Goal: Book appointment/travel/reservation

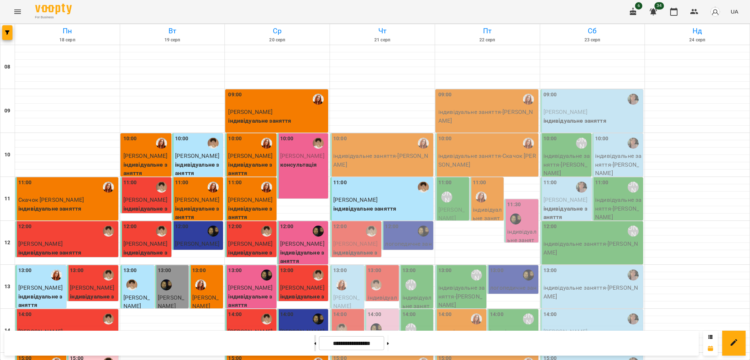
click at [314, 336] on button at bounding box center [315, 343] width 2 height 16
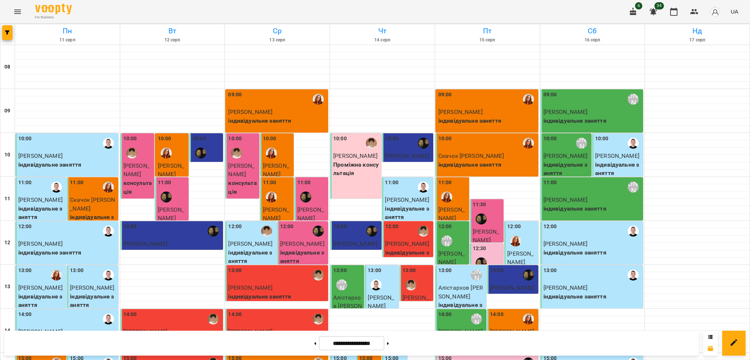
scroll to position [293, 0]
click at [409, 332] on div "**********" at bounding box center [351, 342] width 694 height 25
click at [389, 344] on button at bounding box center [388, 343] width 2 height 16
type input "**********"
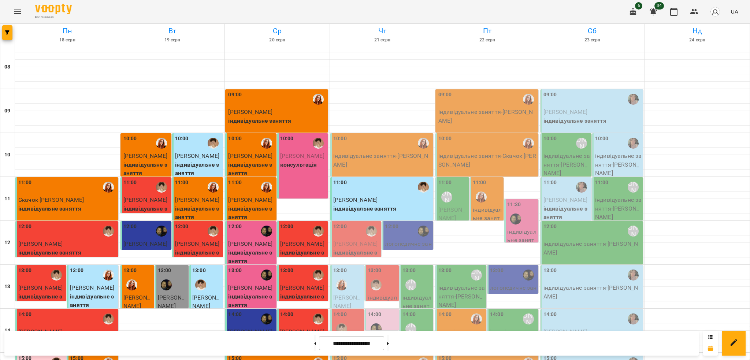
scroll to position [49, 0]
click at [411, 239] on p "логопедичне заняття 45хв - [PERSON_NAME]" at bounding box center [408, 252] width 46 height 26
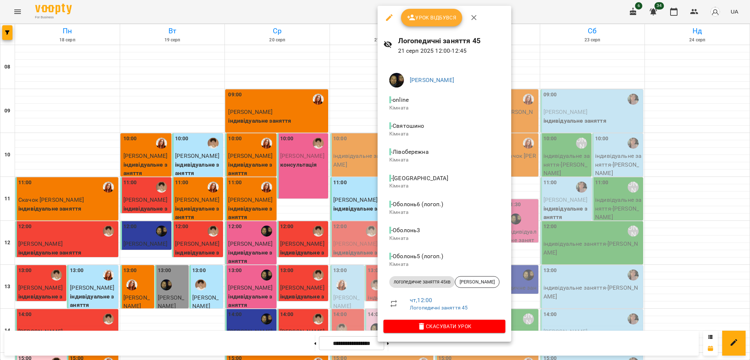
click at [666, 100] on div at bounding box center [375, 180] width 750 height 360
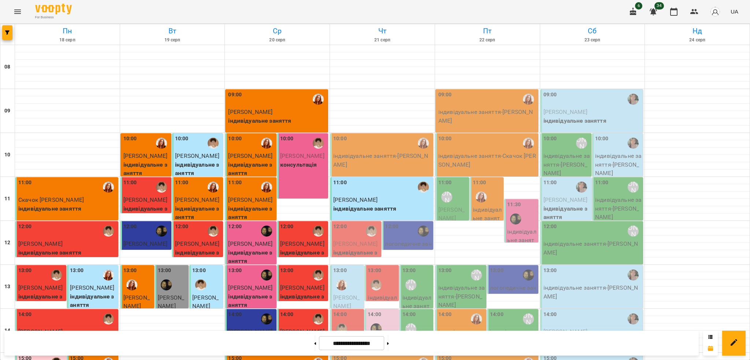
click at [376, 276] on div at bounding box center [375, 284] width 17 height 17
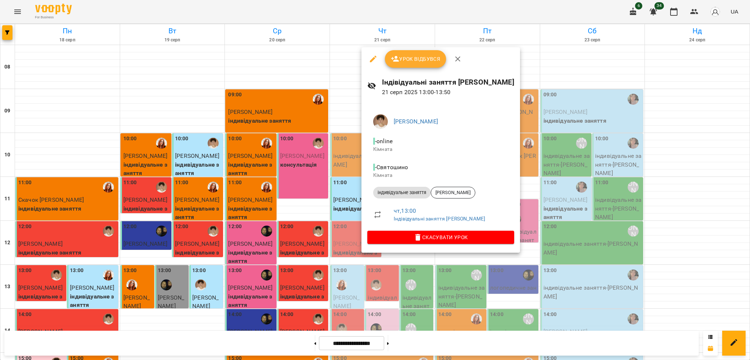
click at [706, 227] on div at bounding box center [375, 180] width 750 height 360
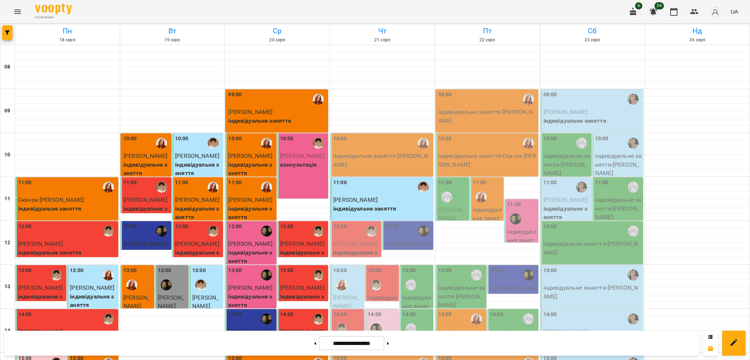
click at [415, 293] on p "індивідуальне заняття - Алістархов [PERSON_NAME]" at bounding box center [416, 314] width 29 height 43
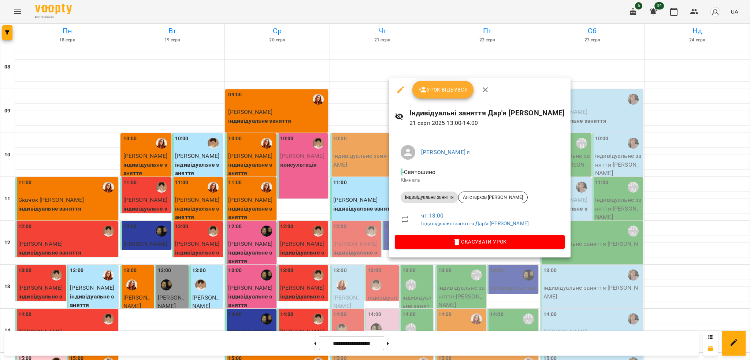
click at [692, 219] on div at bounding box center [375, 180] width 750 height 360
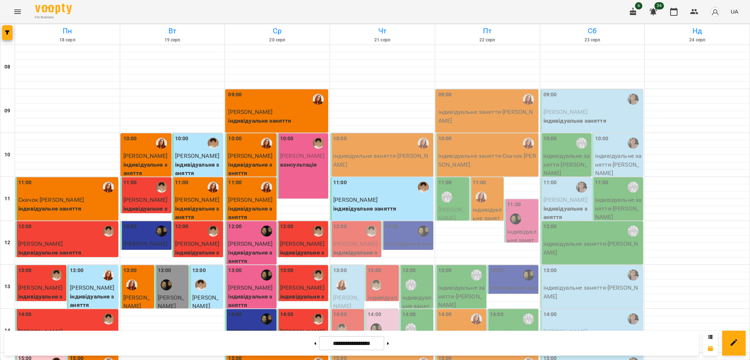
scroll to position [0, 0]
